Goal: Task Accomplishment & Management: Use online tool/utility

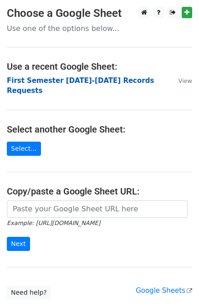
click at [98, 79] on strong "First Semester 2025-2026 Records Requests" at bounding box center [80, 85] width 147 height 19
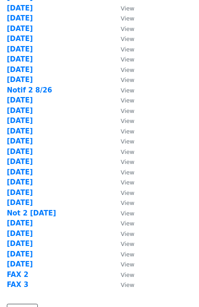
scroll to position [266, 0]
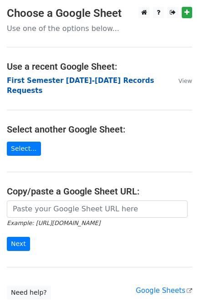
click at [79, 80] on strong "First Semester 2025-2026 Records Requests" at bounding box center [80, 85] width 147 height 19
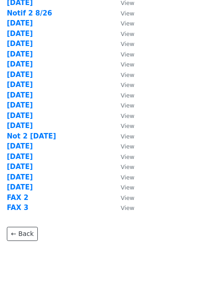
scroll to position [266, 0]
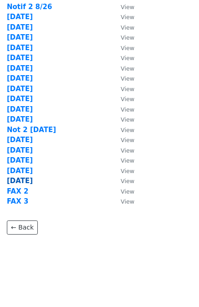
click at [21, 180] on strong "[DATE]" at bounding box center [20, 181] width 26 height 8
click at [22, 180] on strong "[DATE]" at bounding box center [20, 181] width 26 height 8
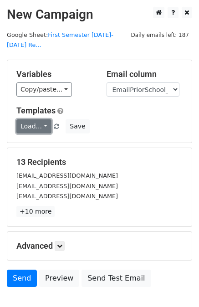
click at [34, 119] on link "Load..." at bounding box center [33, 126] width 35 height 14
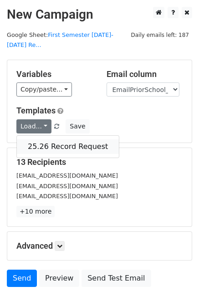
click at [45, 139] on link "25.26 Record Request" at bounding box center [68, 146] width 102 height 15
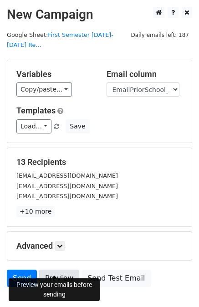
click at [51, 269] on link "Preview" at bounding box center [59, 277] width 40 height 17
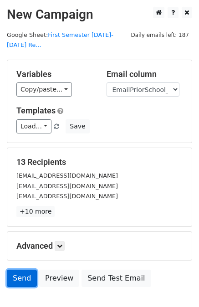
click at [18, 269] on link "Send" at bounding box center [22, 277] width 30 height 17
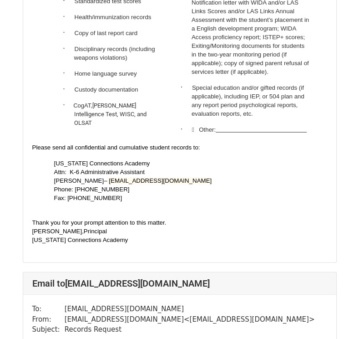
scroll to position [2913, 0]
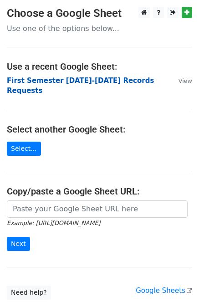
click at [110, 78] on strong "First Semester [DATE]-[DATE] Records Requests" at bounding box center [80, 85] width 147 height 19
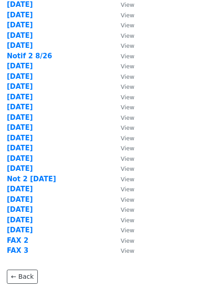
scroll to position [266, 0]
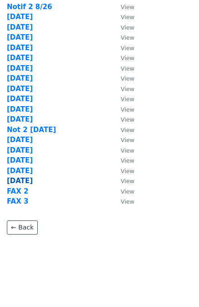
click at [24, 182] on strong "[DATE]" at bounding box center [20, 181] width 26 height 8
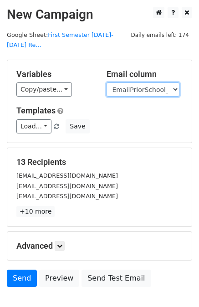
click at [146, 82] on select "User ID Last Name First Name Start Year Enrollment Date Birthday_Age Reported G…" at bounding box center [143, 89] width 73 height 14
select select "FaxPriorSchool1_2021"
click at [107, 82] on select "User ID Last Name First Name Start Year Enrollment Date Birthday_Age Reported G…" at bounding box center [143, 89] width 73 height 14
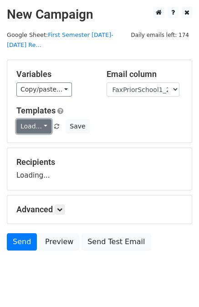
click at [32, 119] on link "Load..." at bounding box center [33, 126] width 35 height 14
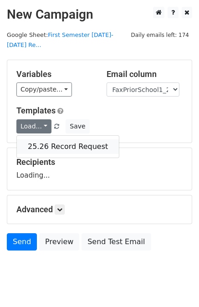
click at [55, 139] on link "25.26 Record Request" at bounding box center [68, 146] width 102 height 15
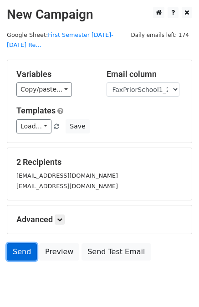
click at [17, 243] on link "Send" at bounding box center [22, 251] width 30 height 17
